Goal: Use online tool/utility: Utilize a website feature to perform a specific function

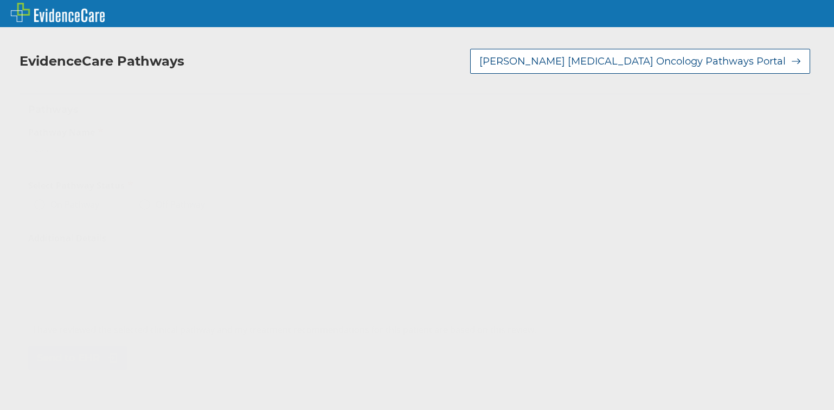
click at [105, 152] on div "Select..." at bounding box center [405, 151] width 752 height 18
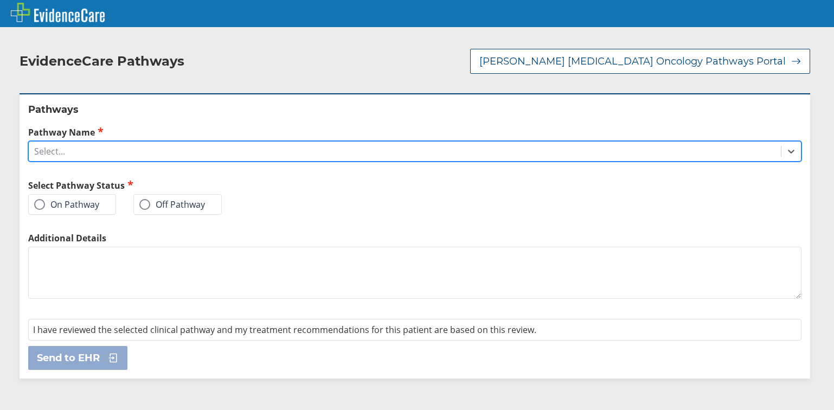
click at [105, 152] on div "Select..." at bounding box center [405, 151] width 752 height 18
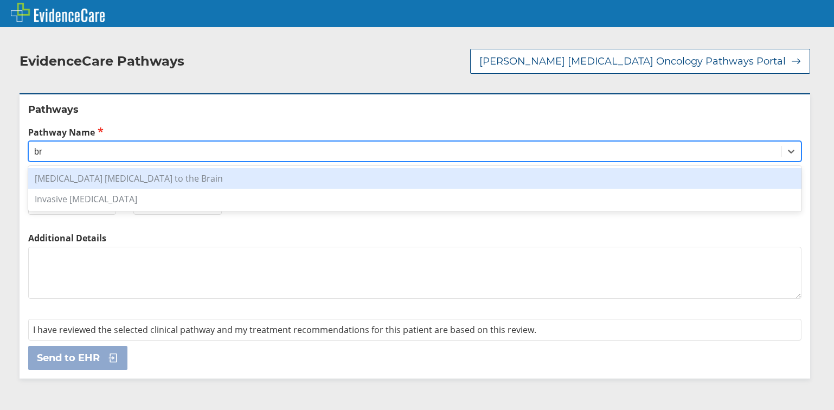
type input "b"
type input "g"
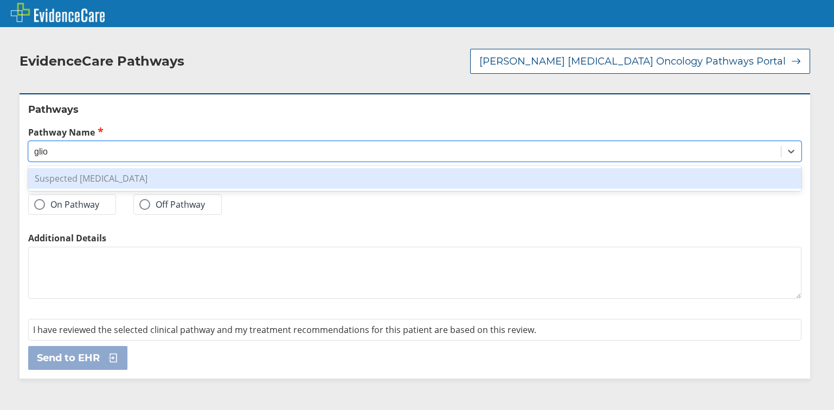
click at [144, 170] on div "Suspected [MEDICAL_DATA]" at bounding box center [414, 178] width 773 height 21
type input "glio"
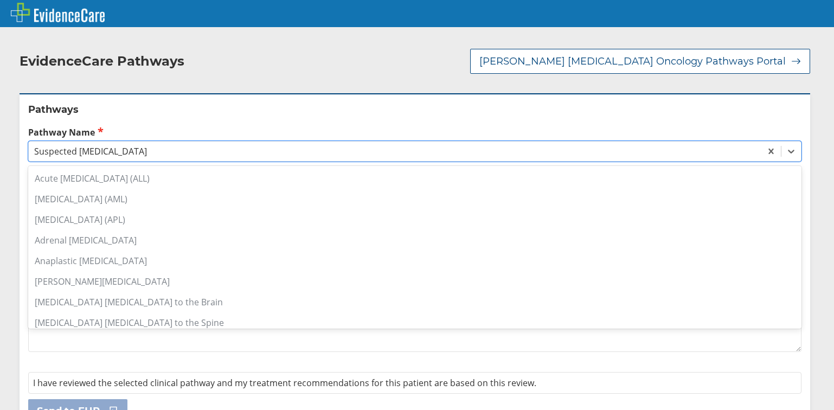
scroll to position [814, 0]
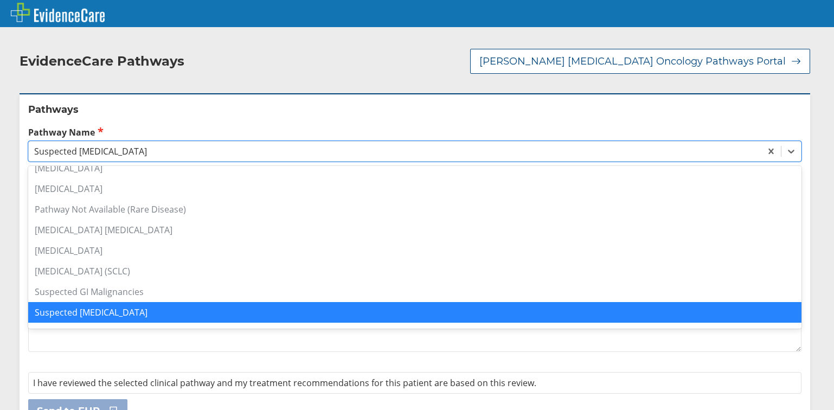
click at [68, 302] on div "Suspected [MEDICAL_DATA]" at bounding box center [414, 312] width 773 height 21
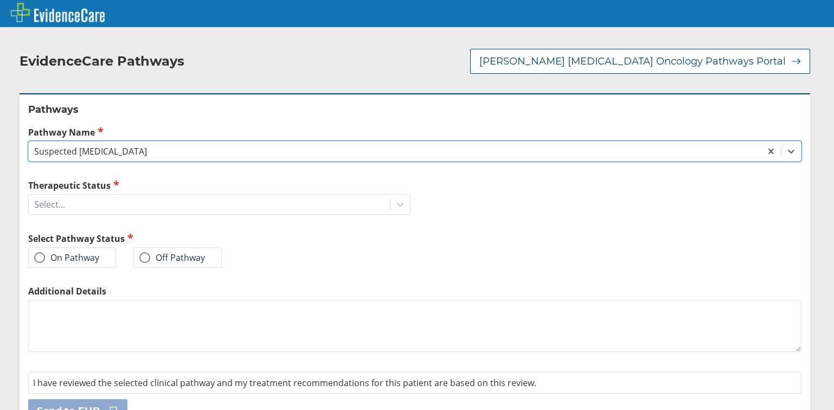
click at [62, 252] on label "On Pathway" at bounding box center [66, 257] width 65 height 11
click at [0, 0] on input "On Pathway" at bounding box center [0, 0] width 0 height 0
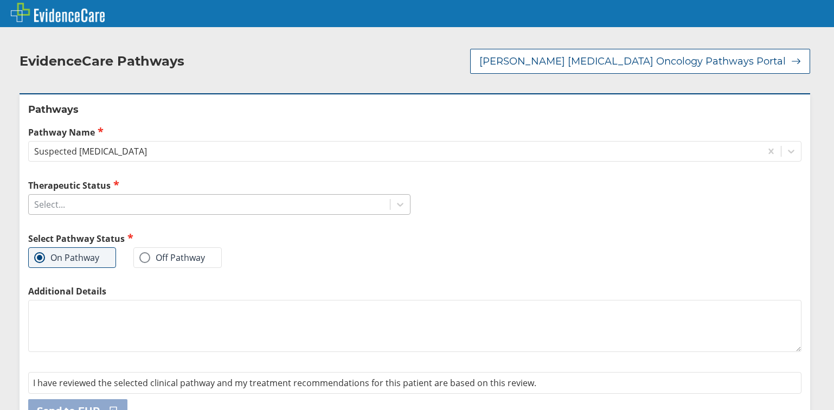
click at [73, 195] on div "Select..." at bounding box center [209, 204] width 361 height 18
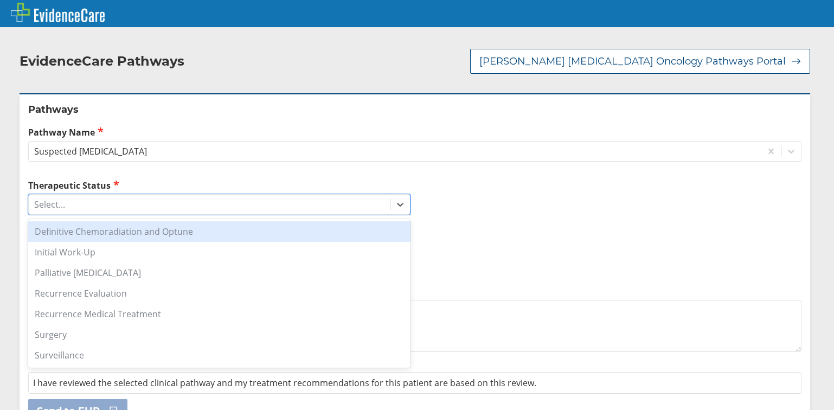
click at [93, 221] on div "Definitive Chemoradiation and Optune" at bounding box center [219, 231] width 382 height 21
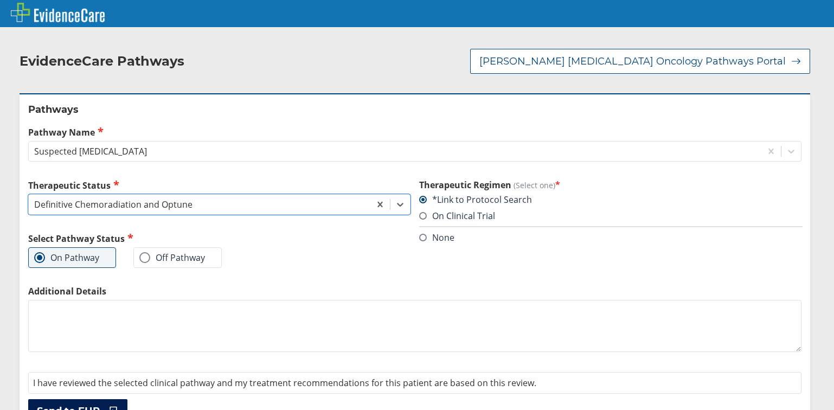
click at [83, 404] on span "Send to EHR" at bounding box center [68, 410] width 63 height 13
